Goal: Information Seeking & Learning: Learn about a topic

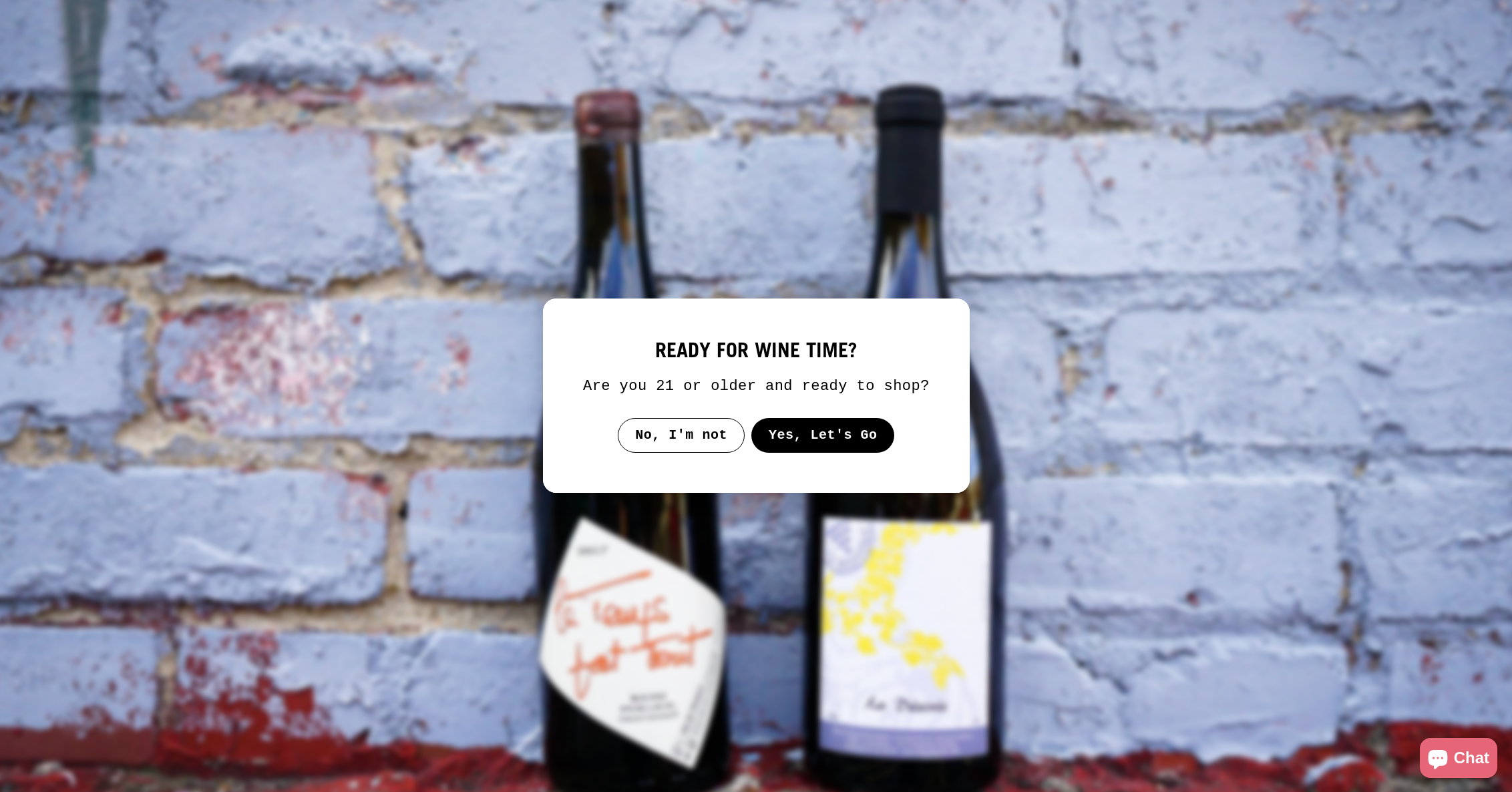
click at [799, 435] on button "Yes, Let's Go" at bounding box center [823, 435] width 144 height 35
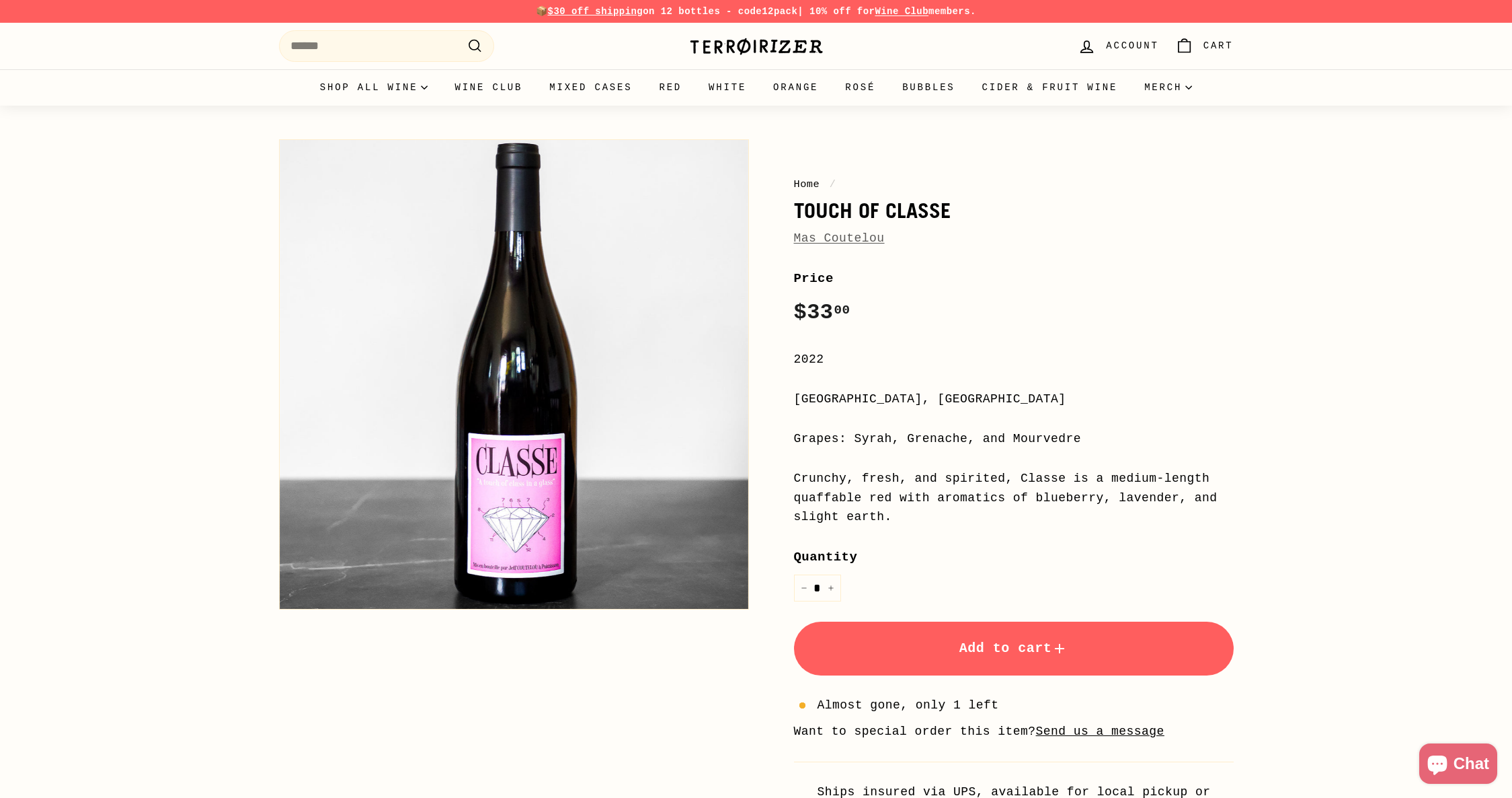
click at [1093, 292] on div "Price Regular price $33 00 $33.00 /" at bounding box center [1013, 299] width 439 height 62
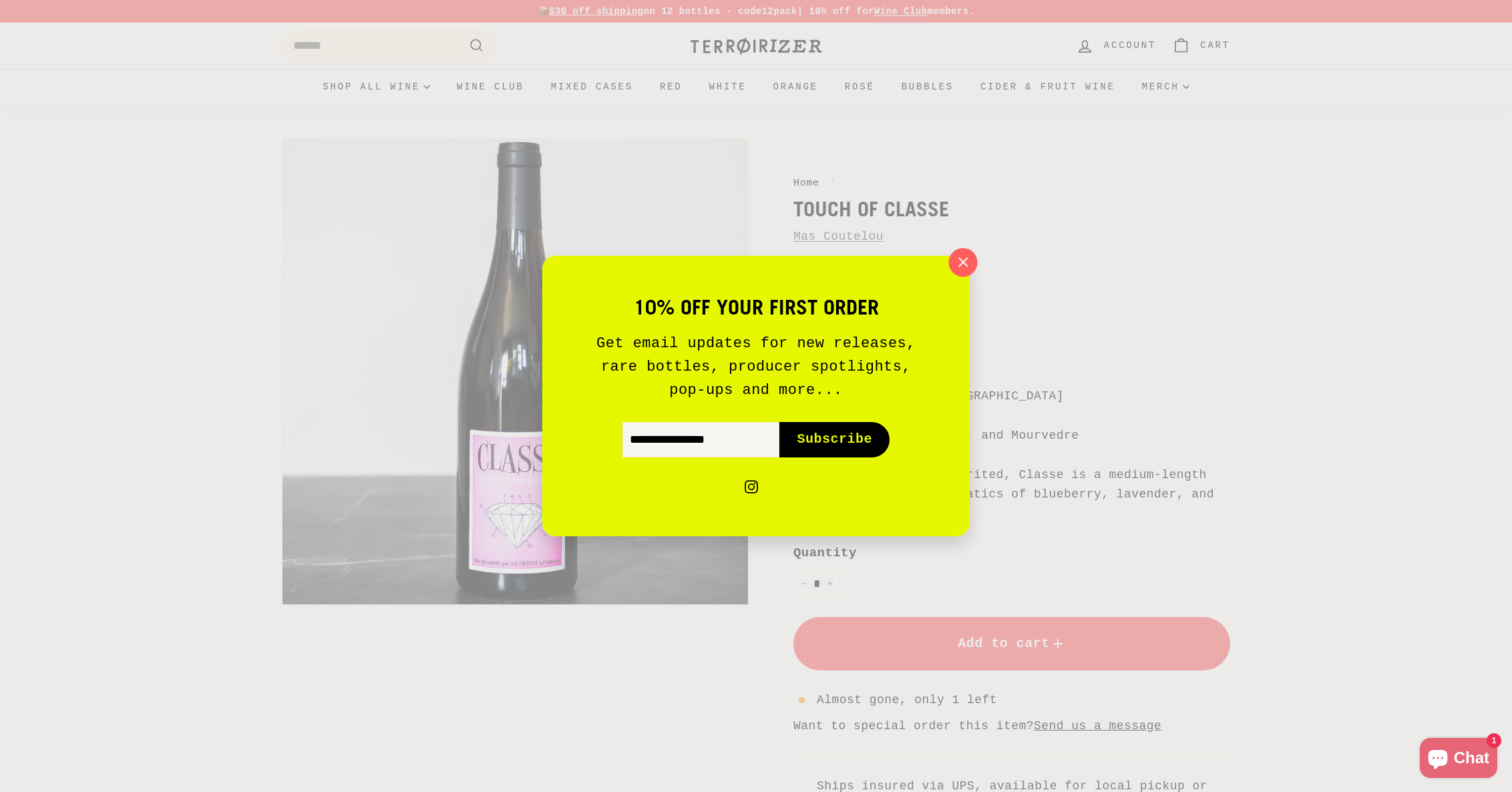
click at [969, 261] on icon "button" at bounding box center [962, 262] width 20 height 20
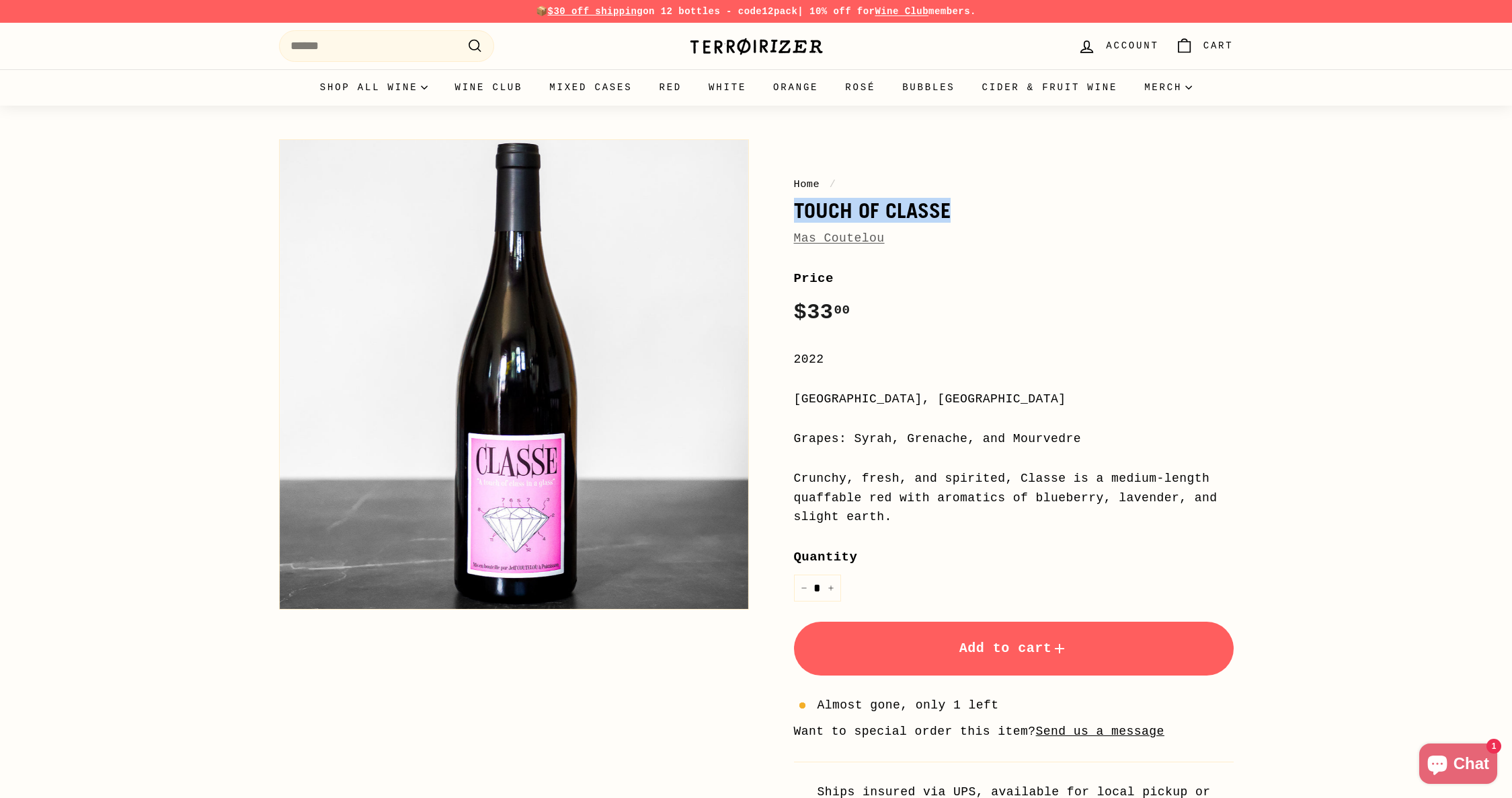
drag, startPoint x: 957, startPoint y: 209, endPoint x: 798, endPoint y: 210, distance: 159.0
click at [798, 210] on h1 "Touch of Classe" at bounding box center [1013, 211] width 439 height 23
copy h1 "Touch of Classe"
click at [944, 311] on div "Price Regular price $33 00 $33.00 /" at bounding box center [1013, 299] width 439 height 62
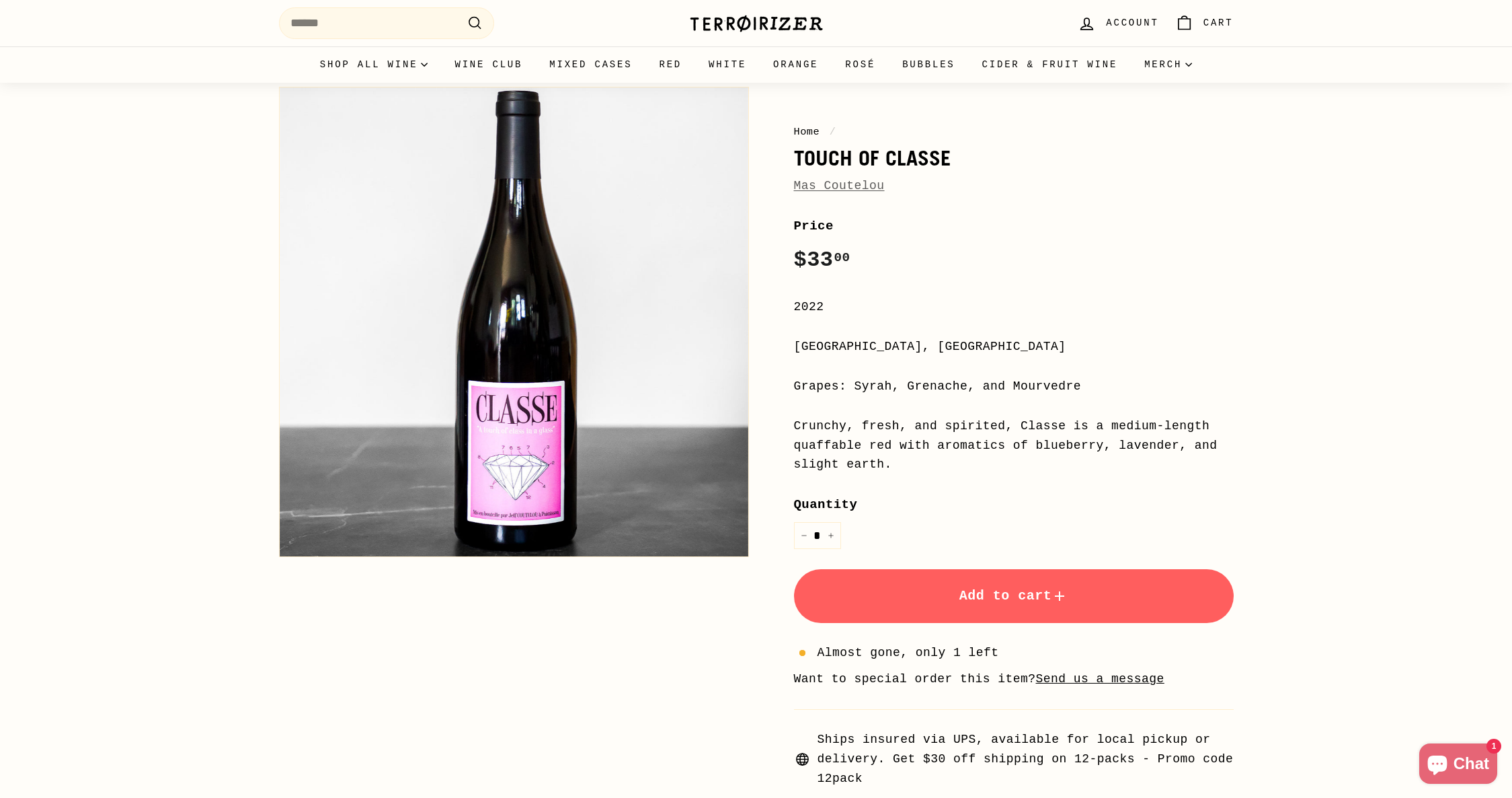
scroll to position [80, 0]
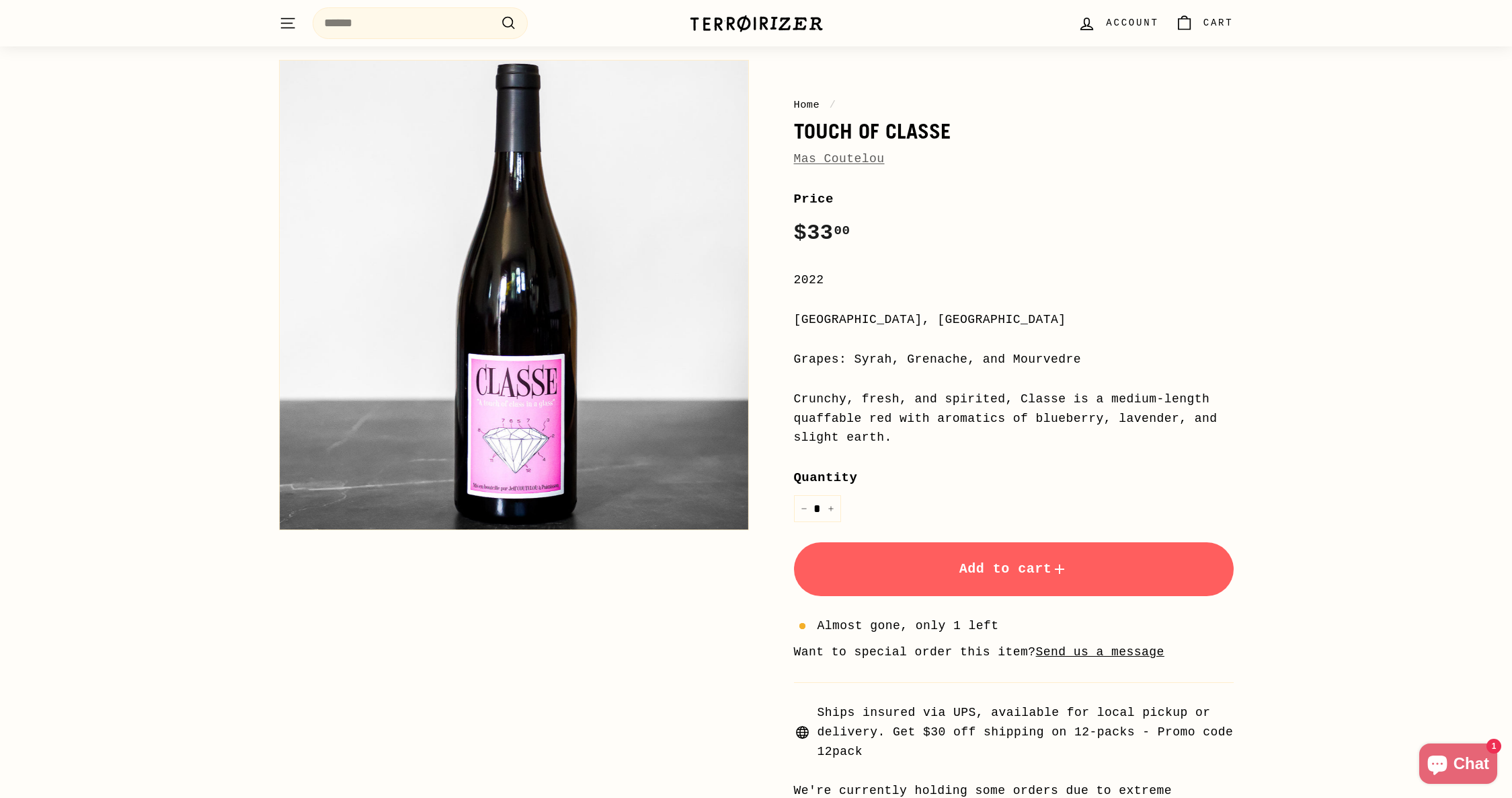
drag, startPoint x: 798, startPoint y: 320, endPoint x: 1014, endPoint y: 325, distance: 216.1
click at [1014, 325] on div "[GEOGRAPHIC_DATA], [GEOGRAPHIC_DATA]" at bounding box center [1013, 320] width 439 height 19
copy div "[GEOGRAPHIC_DATA], [GEOGRAPHIC_DATA]"
drag, startPoint x: 971, startPoint y: 357, endPoint x: 983, endPoint y: 362, distance: 13.0
click at [971, 355] on div "Grapes: Syrah, Grenache, and Mourvedre" at bounding box center [1013, 359] width 439 height 19
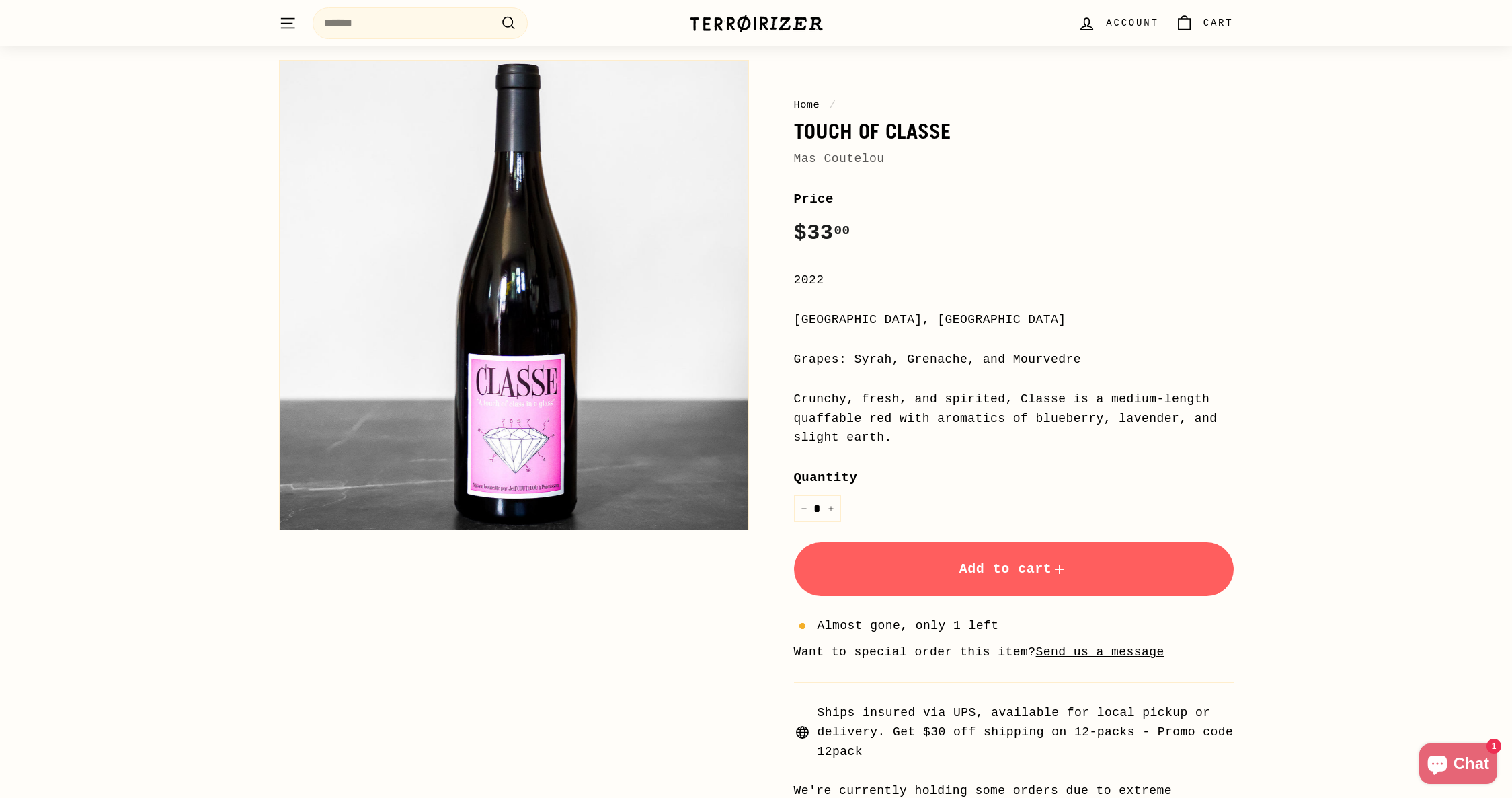
drag, startPoint x: 855, startPoint y: 359, endPoint x: 1100, endPoint y: 354, distance: 245.1
click at [1100, 354] on div "Grapes: Syrah, Grenache, and Mourvedre" at bounding box center [1013, 359] width 439 height 19
copy div "Syrah, Grenache, and Mourvedre"
click at [971, 398] on div "Crunchy, fresh, and spirited, Classe is a medium-length quaffable red with arom…" at bounding box center [1013, 419] width 439 height 58
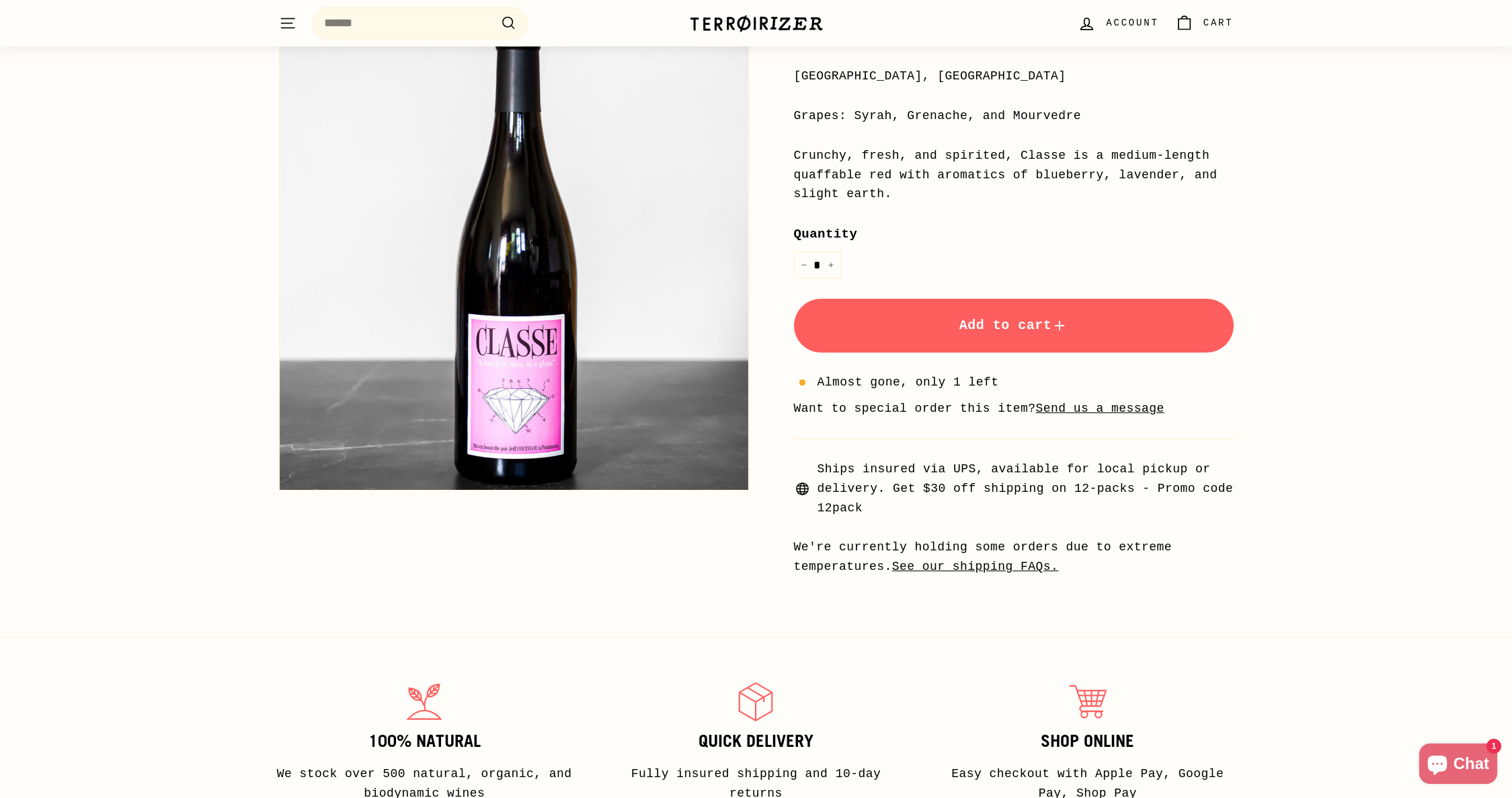
scroll to position [588, 0]
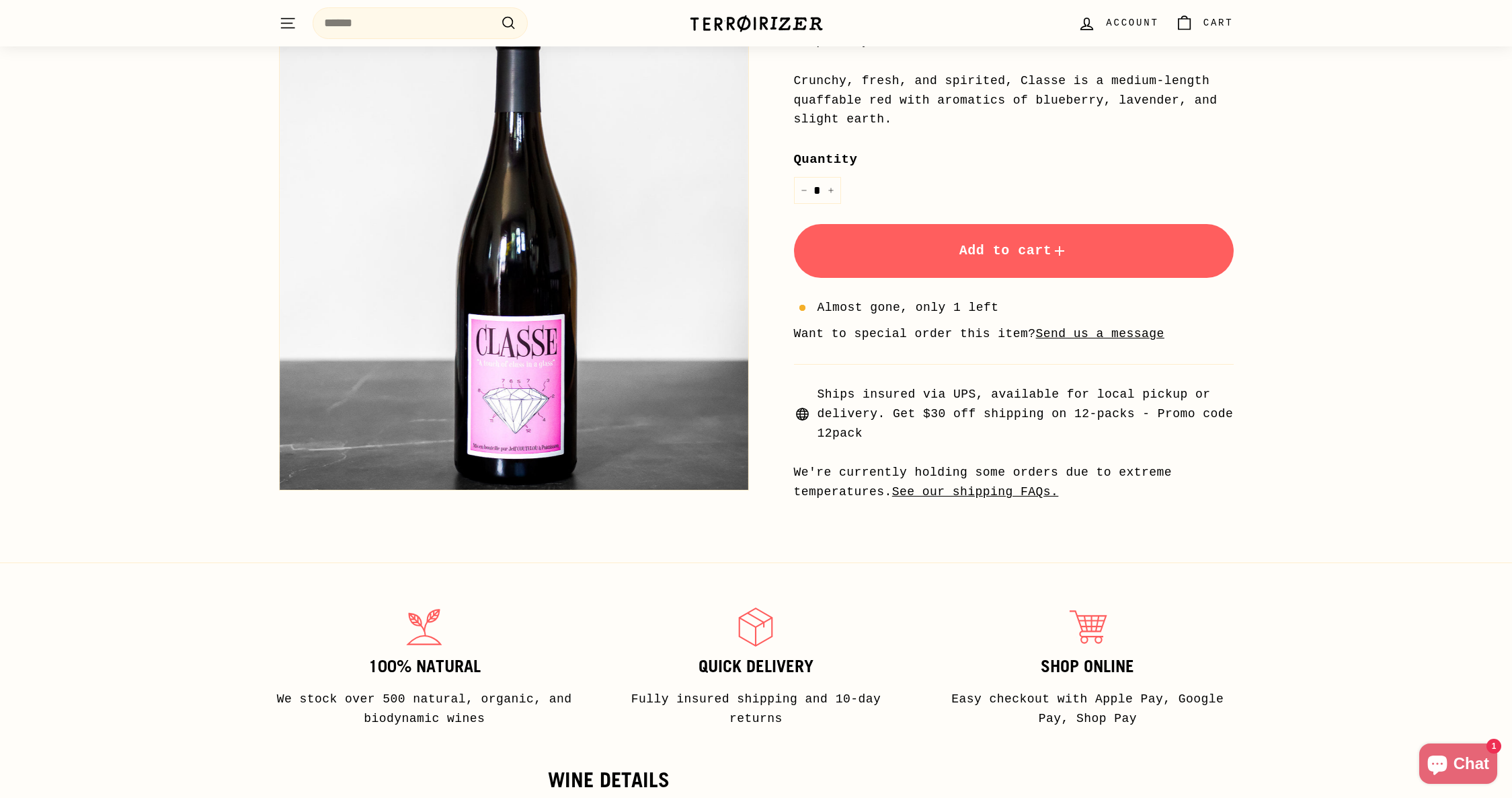
scroll to position [444, 0]
